Goal: Task Accomplishment & Management: Manage account settings

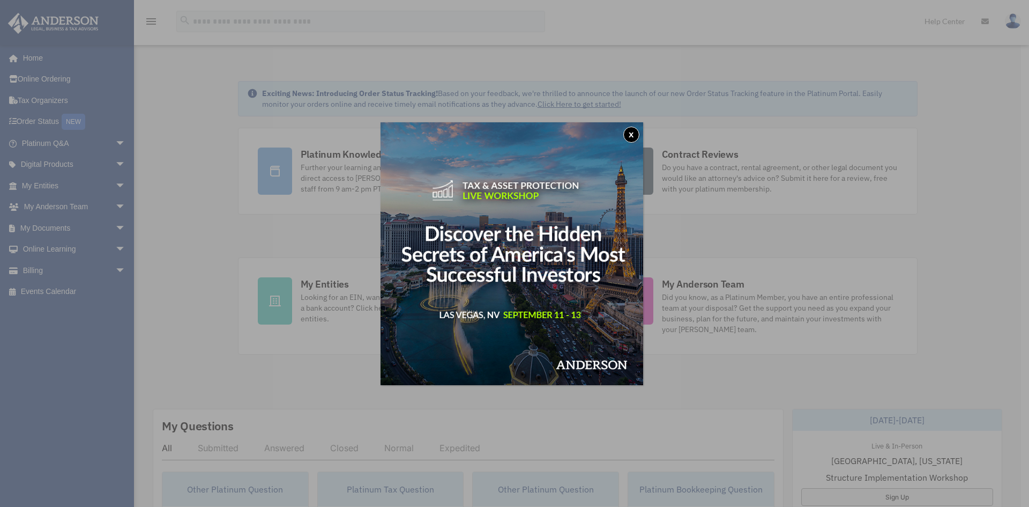
click at [629, 134] on button "x" at bounding box center [631, 135] width 16 height 16
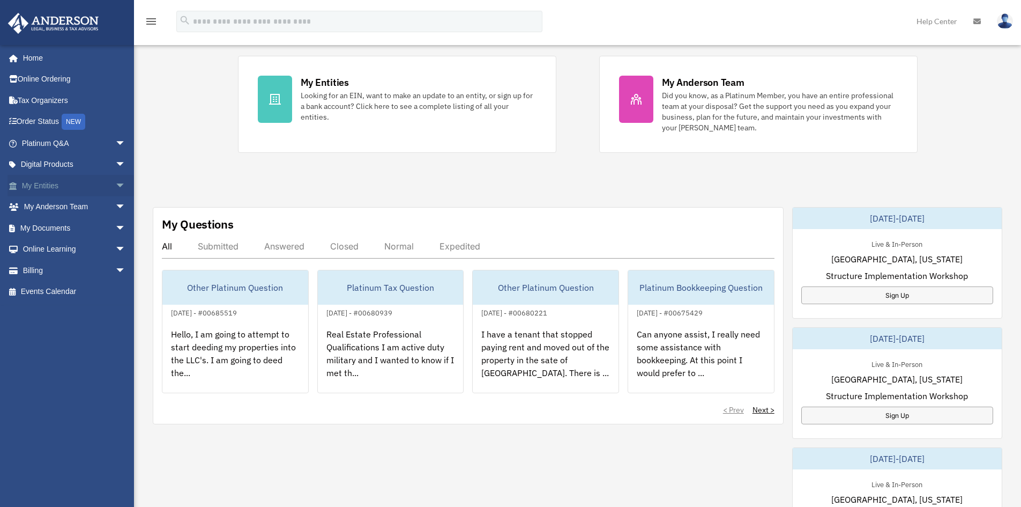
scroll to position [214, 0]
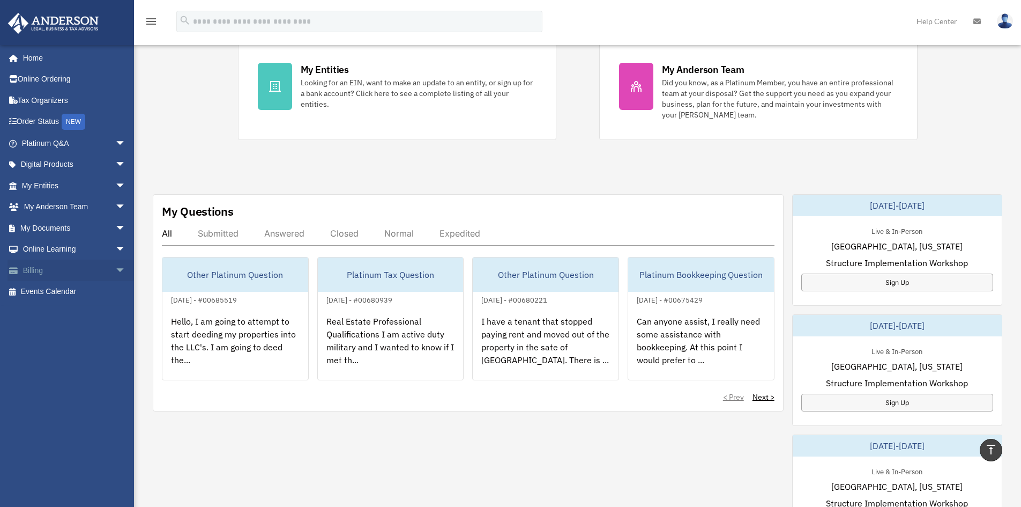
click at [51, 267] on link "Billing arrow_drop_down" at bounding box center [75, 269] width 135 height 21
click at [28, 269] on link "Billing arrow_drop_down" at bounding box center [75, 269] width 135 height 21
click at [115, 267] on span "arrow_drop_down" at bounding box center [125, 270] width 21 height 22
click at [52, 311] on link "Past Invoices" at bounding box center [78, 312] width 127 height 21
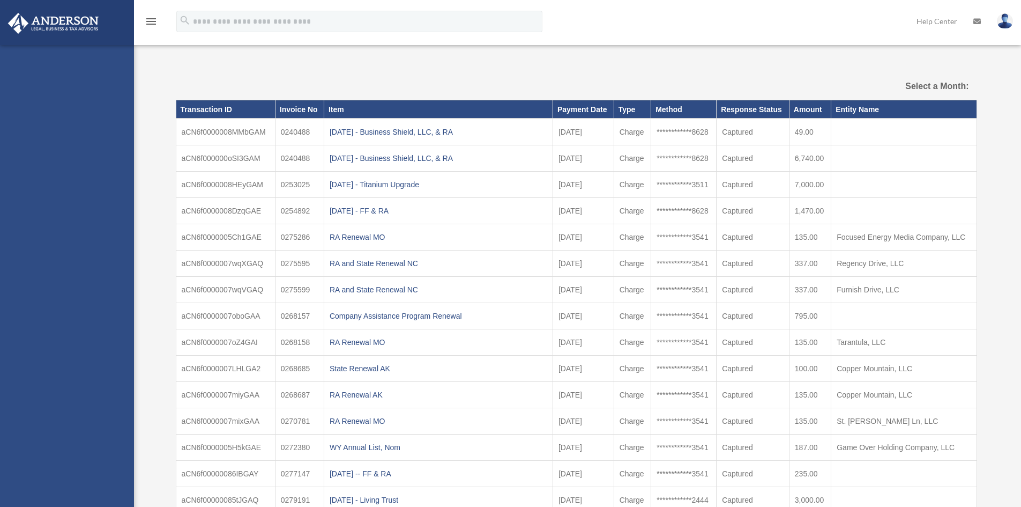
select select
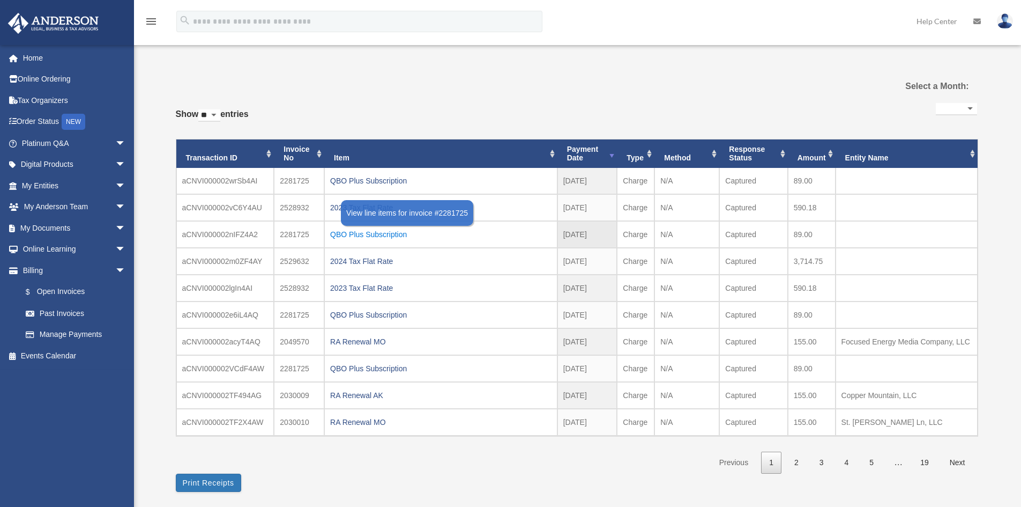
click at [367, 234] on div "QBO Plus Subscription" at bounding box center [440, 234] width 221 height 15
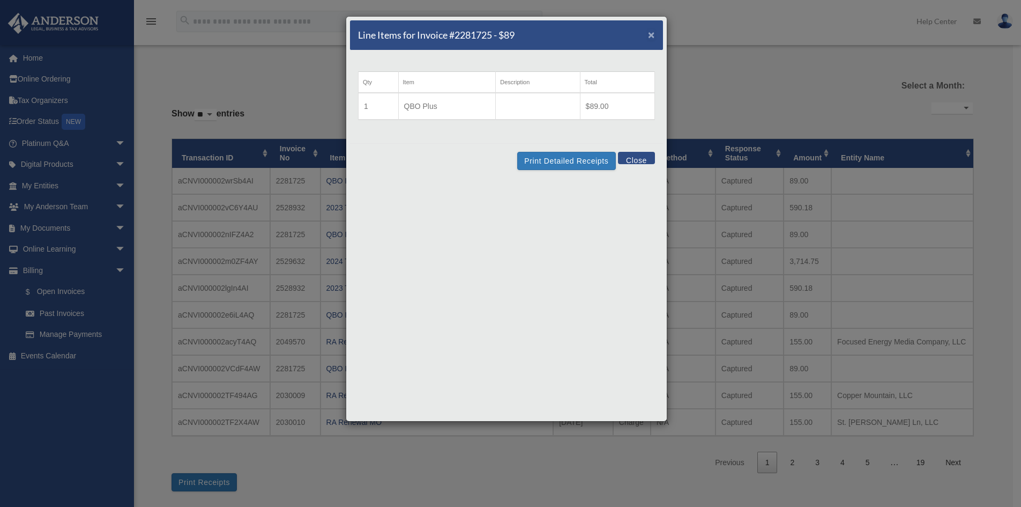
click at [650, 31] on span "×" at bounding box center [651, 34] width 7 height 12
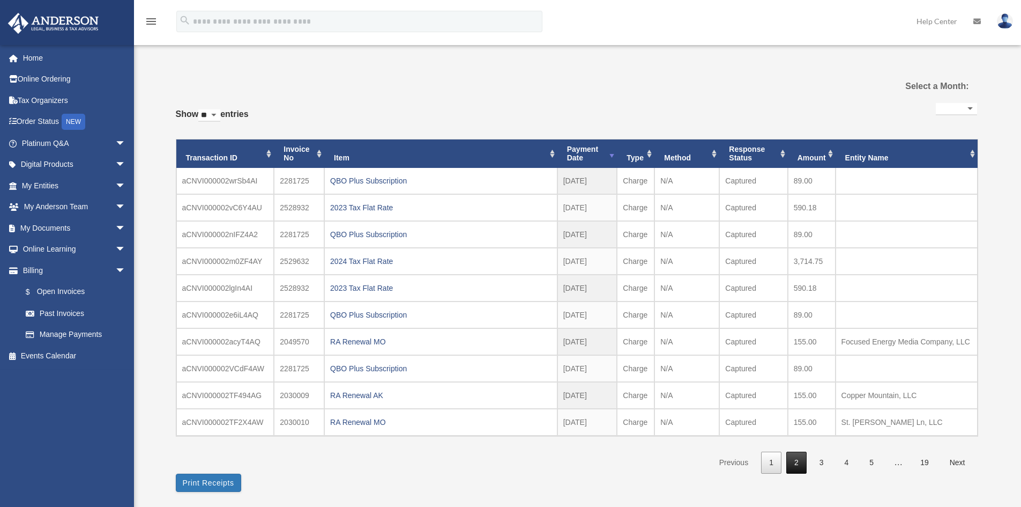
click at [792, 456] on link "2" at bounding box center [796, 462] width 20 height 22
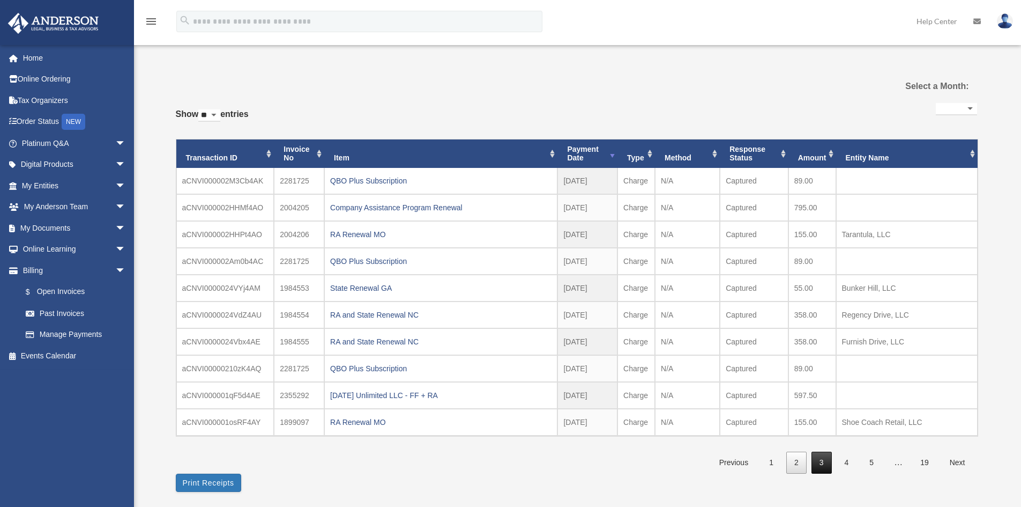
click at [819, 459] on link "3" at bounding box center [822, 462] width 20 height 22
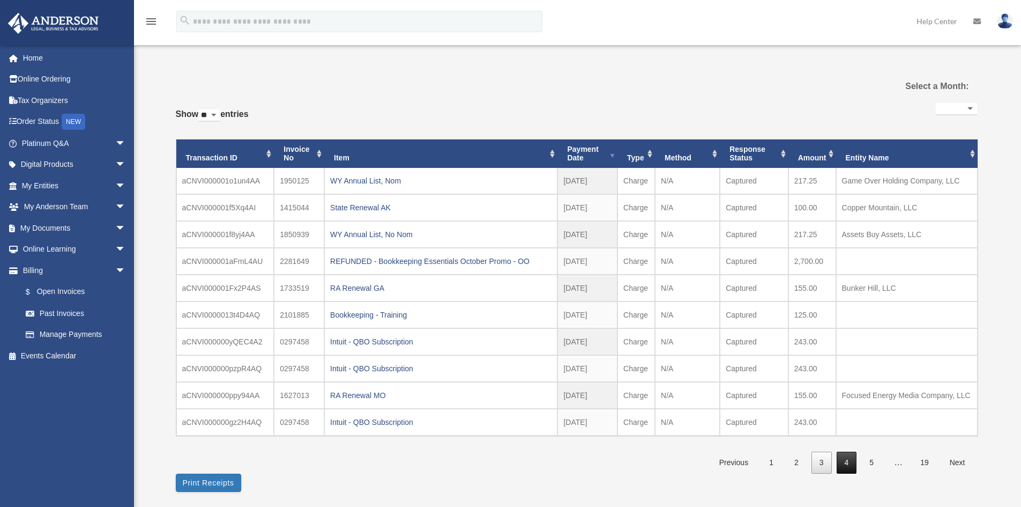
click at [847, 455] on link "4" at bounding box center [847, 462] width 20 height 22
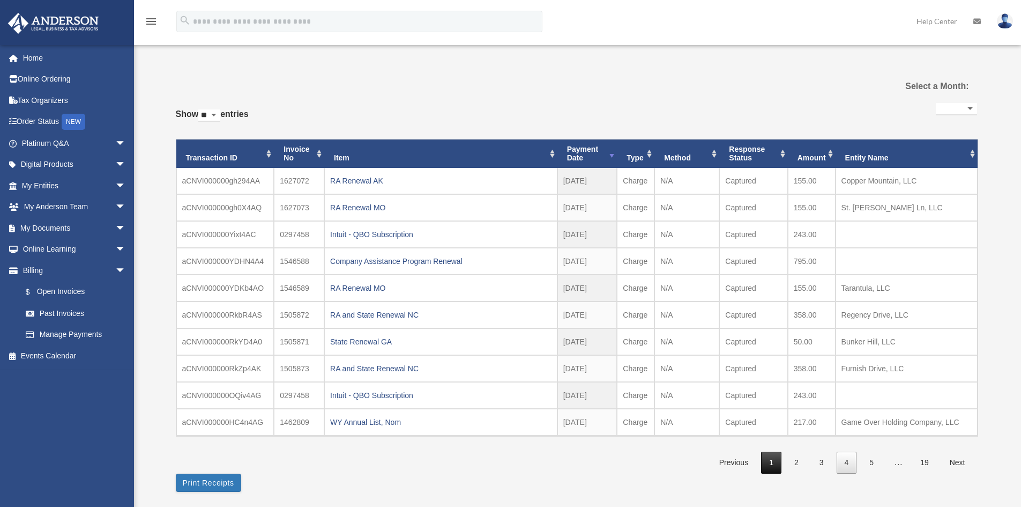
click at [769, 461] on link "1" at bounding box center [771, 462] width 20 height 22
